Goal: Task Accomplishment & Management: Use online tool/utility

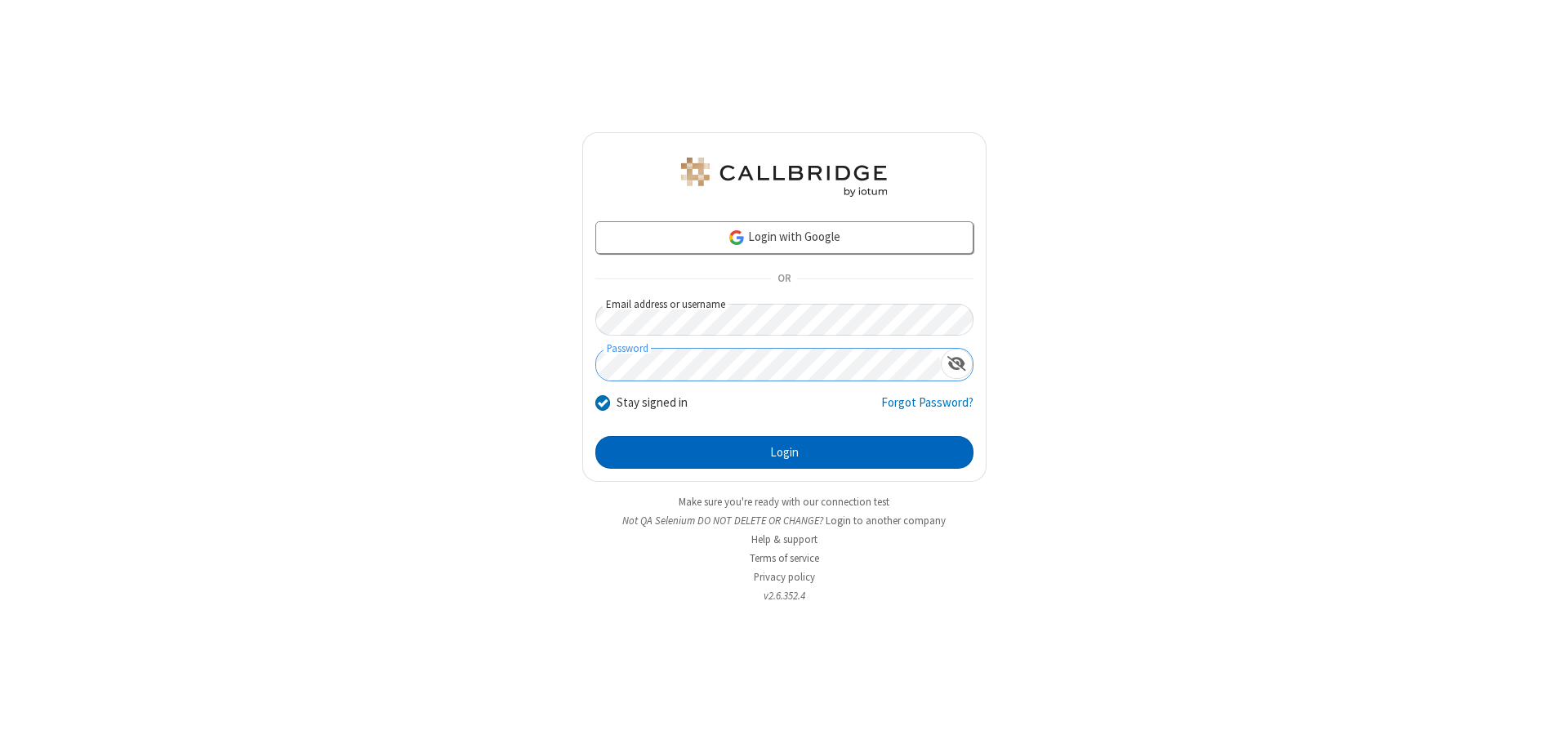
click at [784, 452] on button "Login" at bounding box center [784, 452] width 378 height 33
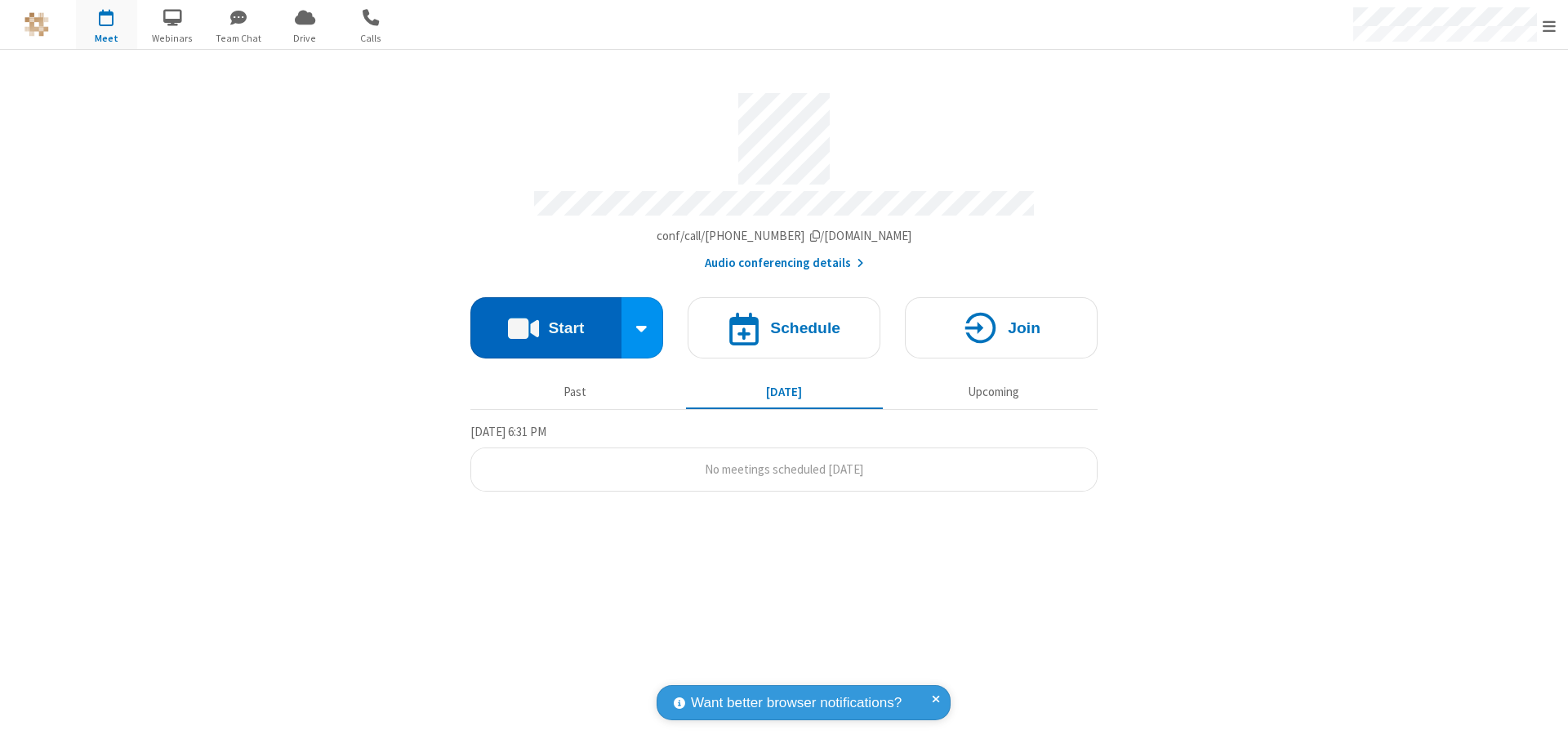
click at [545, 320] on button "Start" at bounding box center [545, 327] width 151 height 61
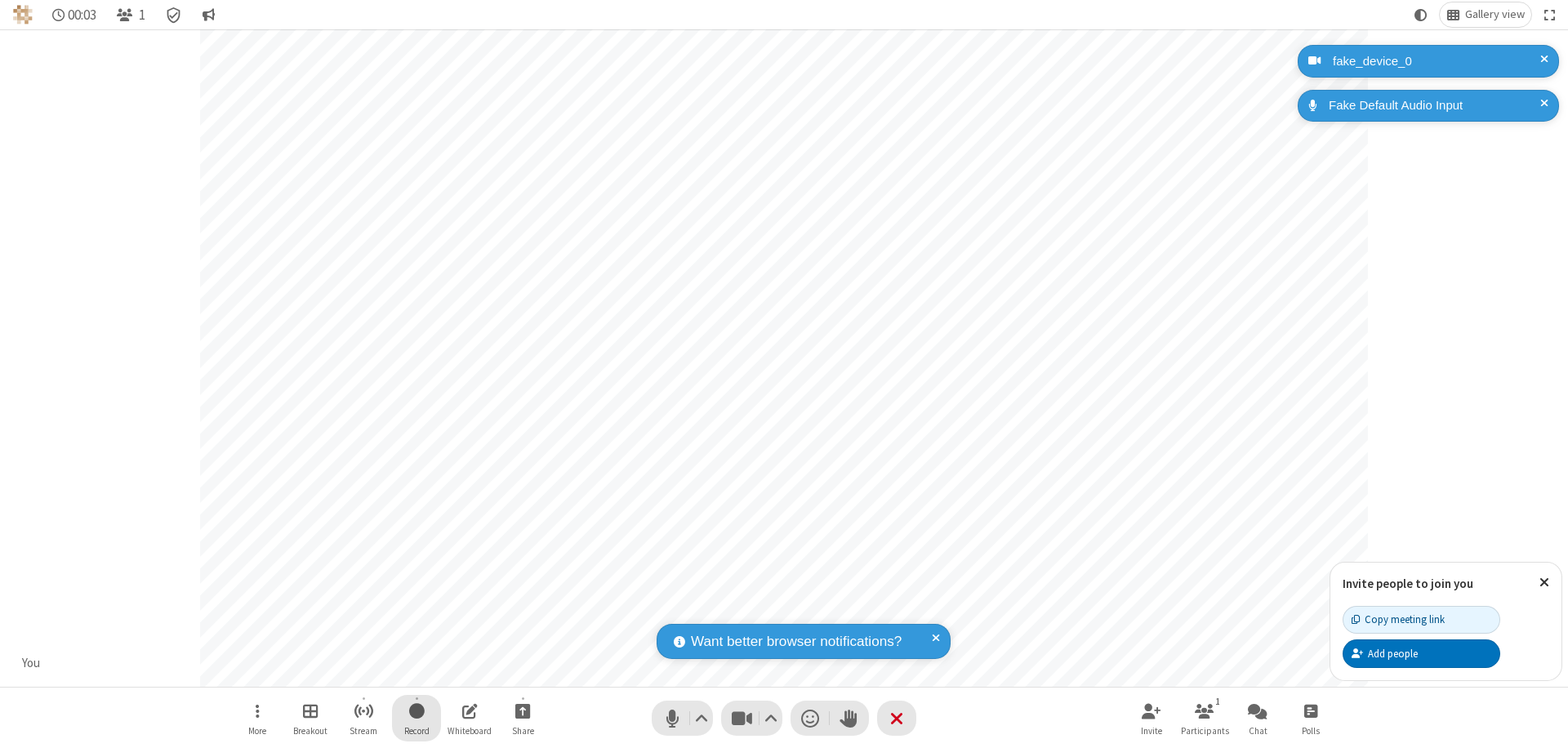
click at [416, 717] on span "Start recording" at bounding box center [417, 711] width 16 height 20
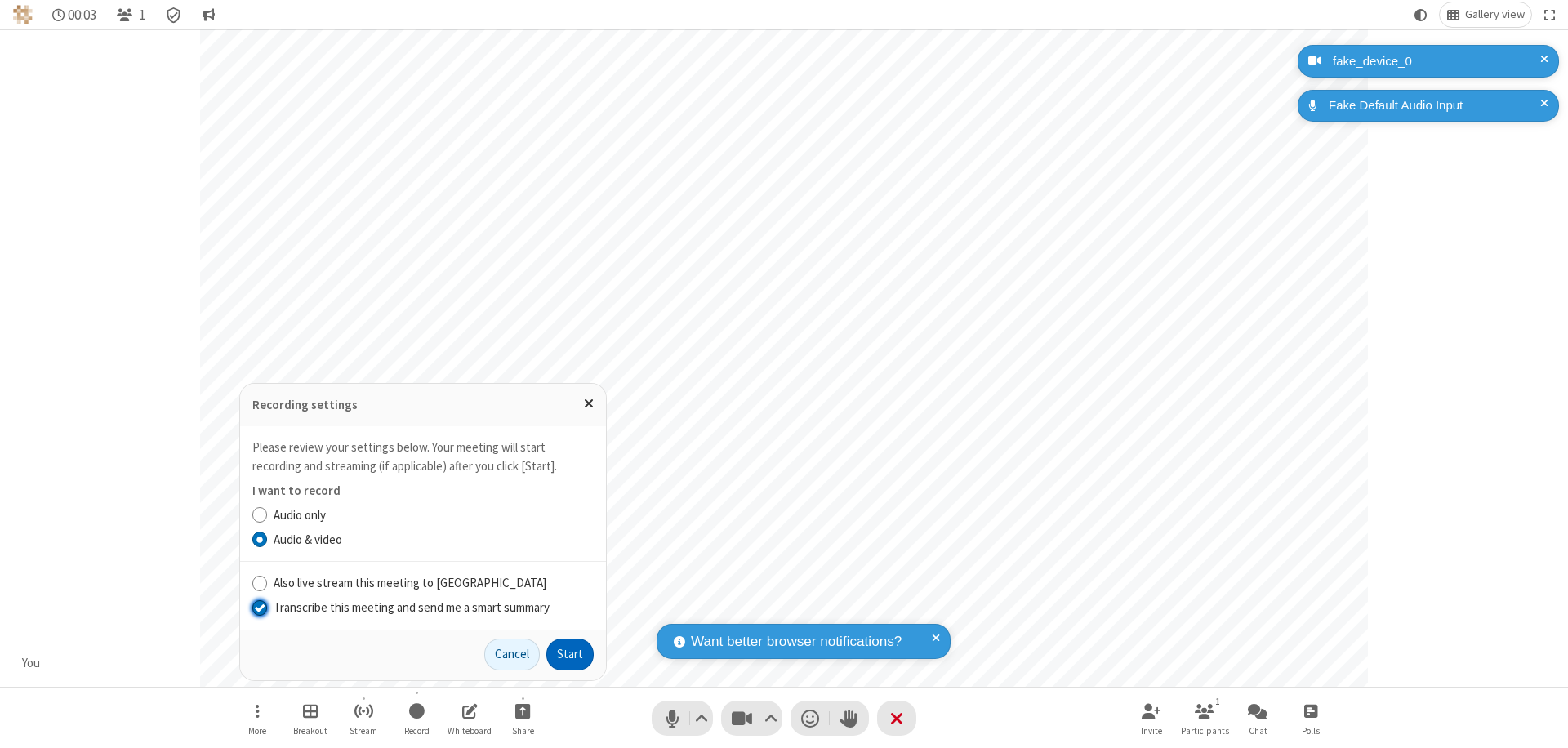
click at [259, 607] on input "Transcribe this meeting and send me a smart summary" at bounding box center [260, 607] width 16 height 17
click at [570, 654] on button "Start" at bounding box center [570, 654] width 47 height 33
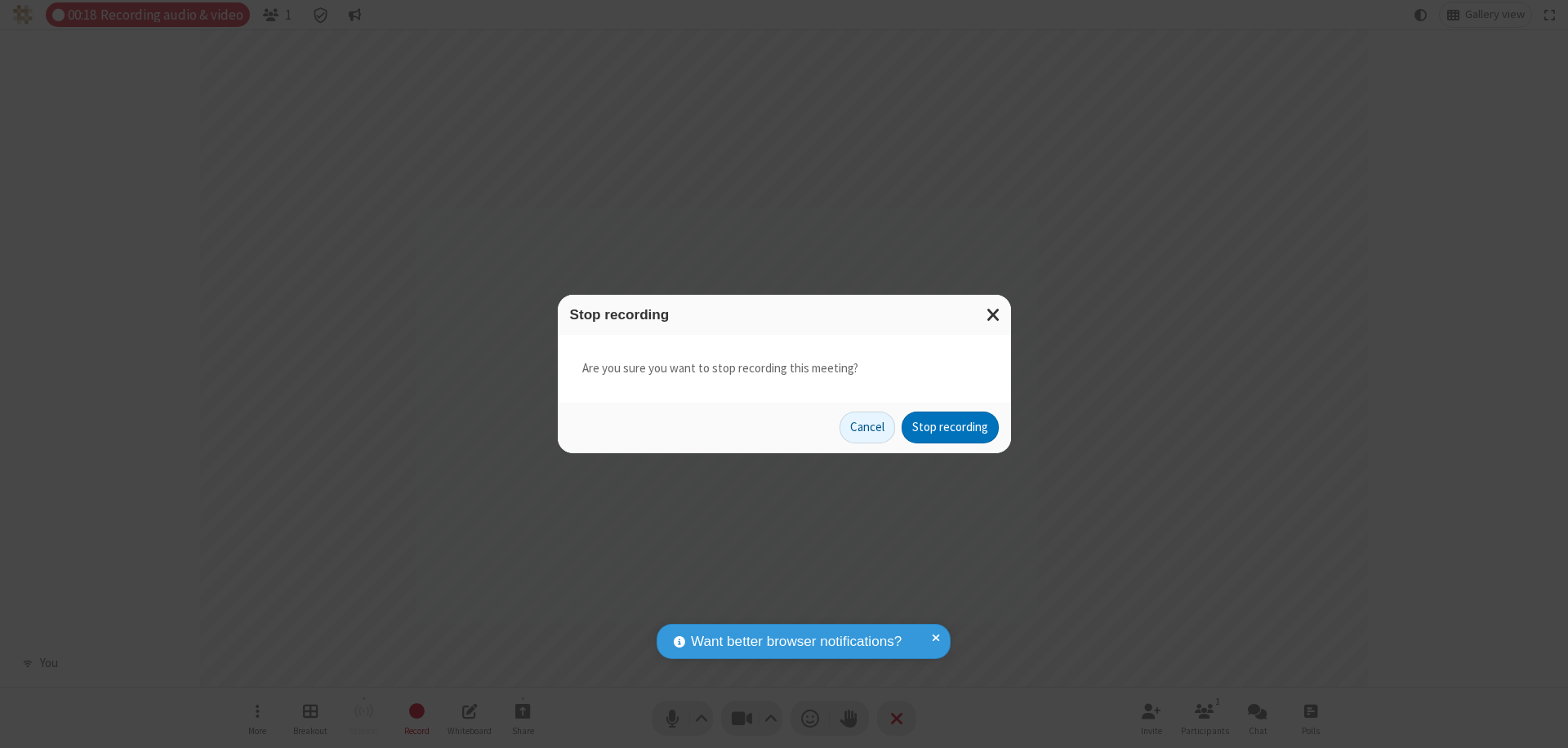
click at [949, 427] on button "Stop recording" at bounding box center [950, 427] width 97 height 33
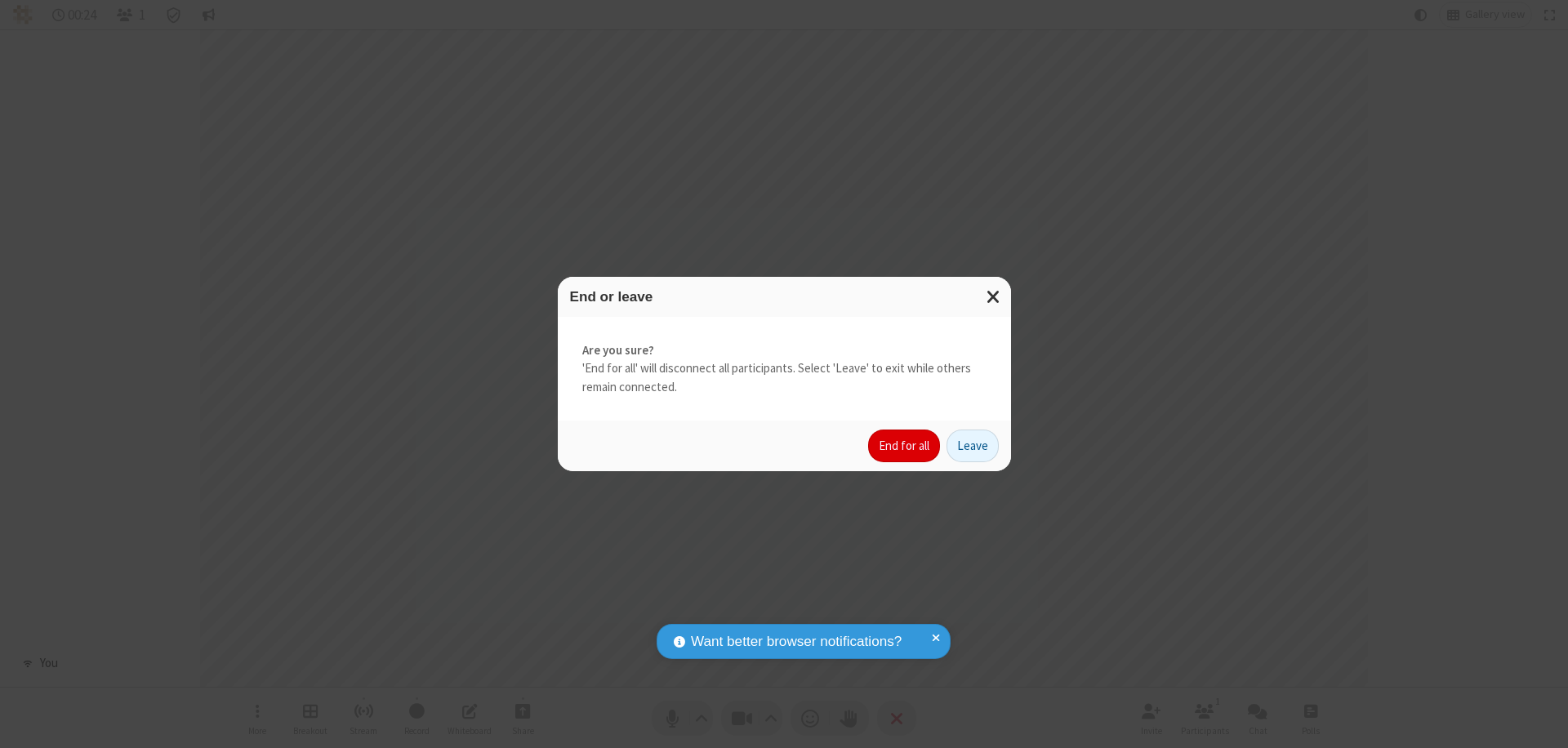
click at [905, 446] on button "End for all" at bounding box center [904, 445] width 72 height 33
